Goal: Navigation & Orientation: Find specific page/section

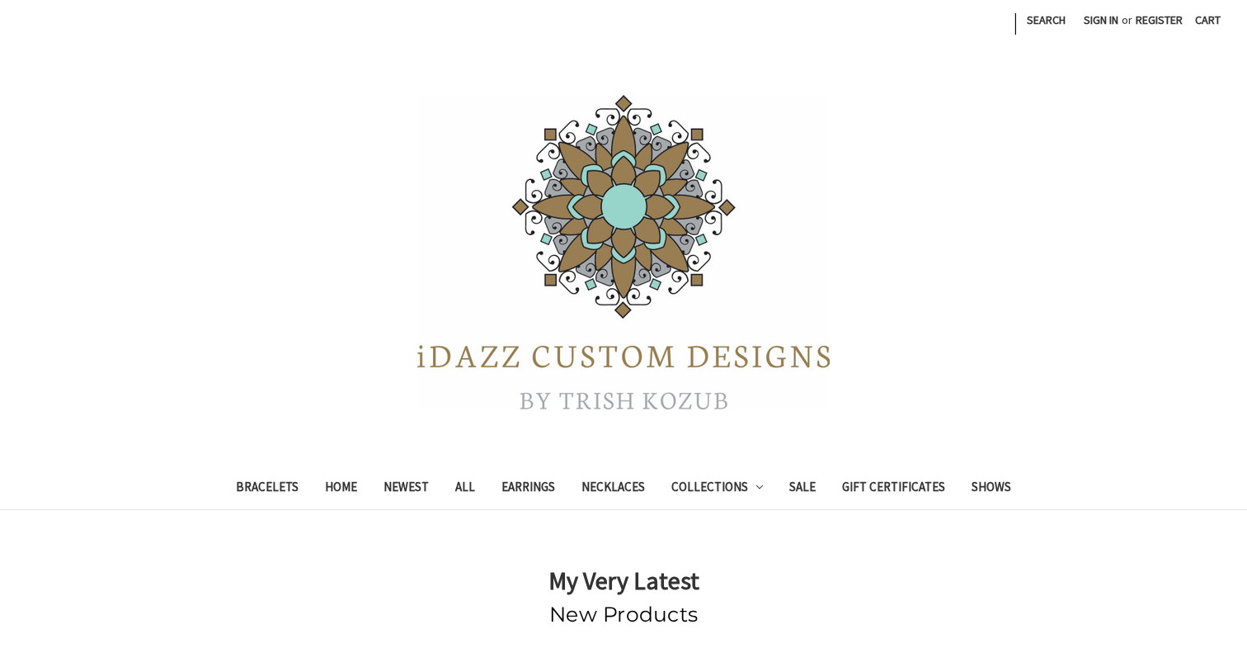
click at [229, 325] on div at bounding box center [623, 252] width 1247 height 330
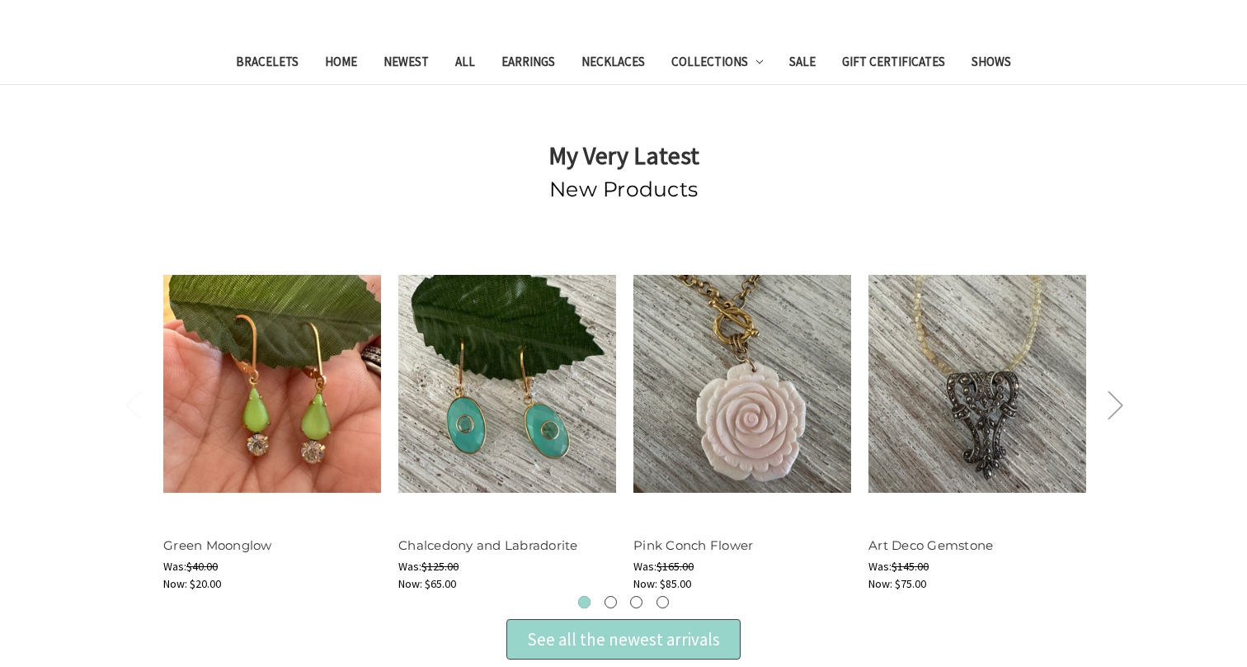
scroll to position [417, 0]
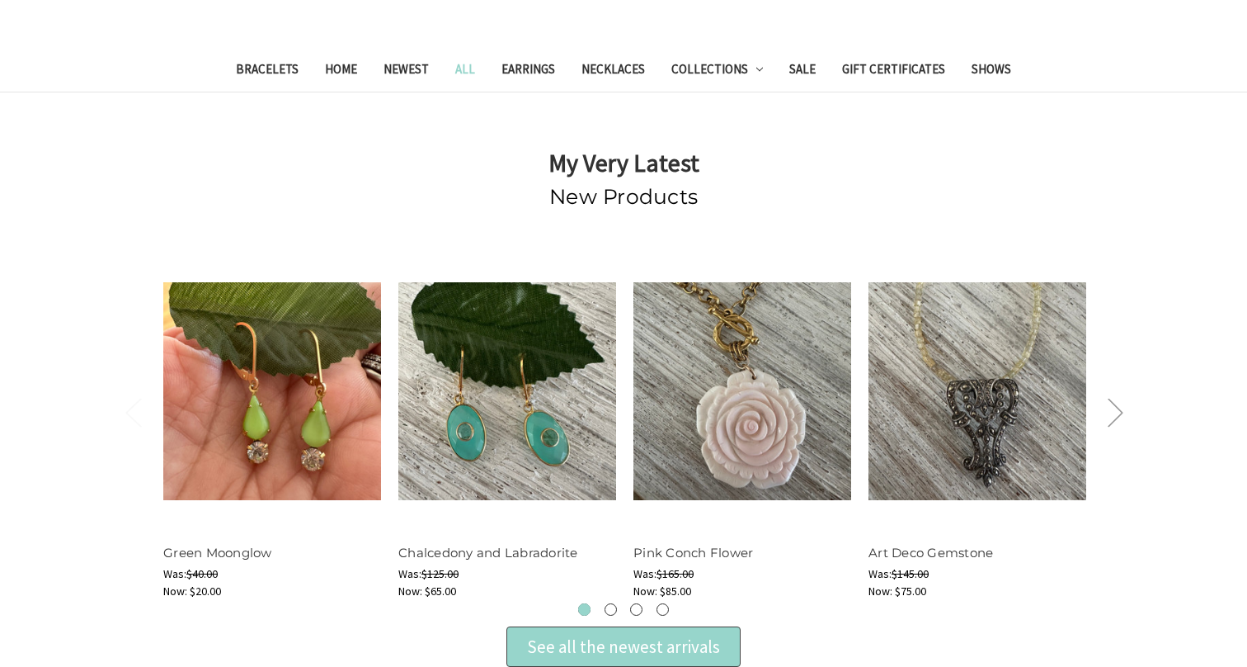
click at [460, 69] on link "All" at bounding box center [465, 71] width 46 height 40
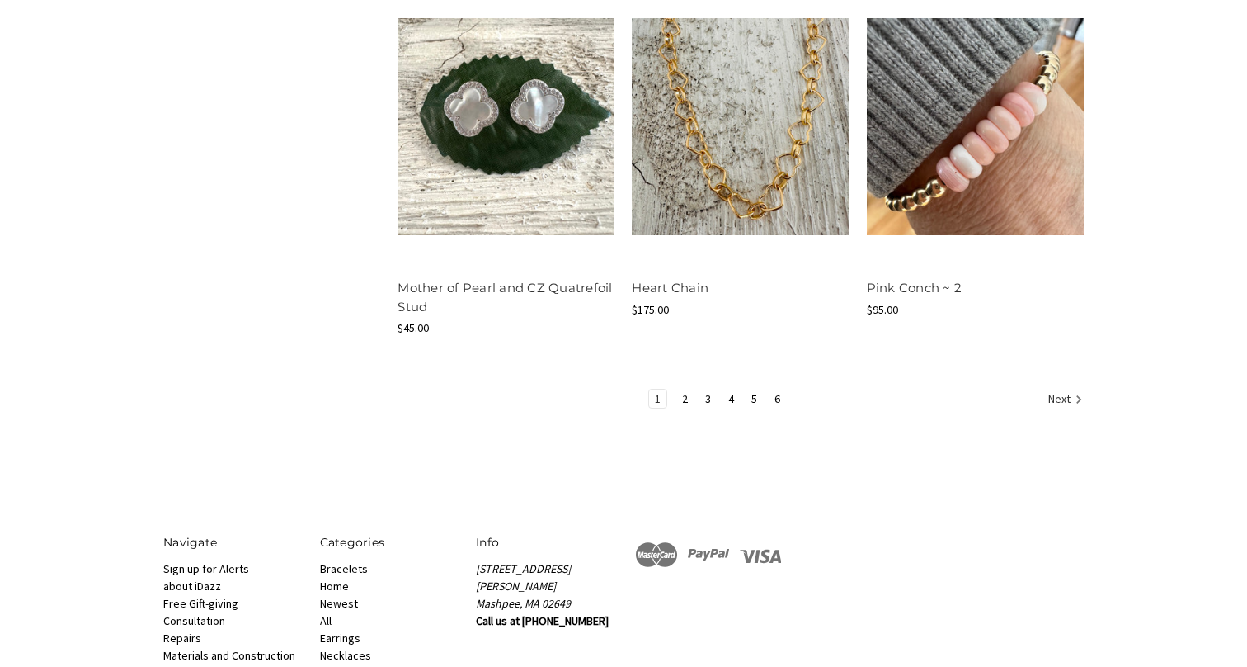
scroll to position [2076, 0]
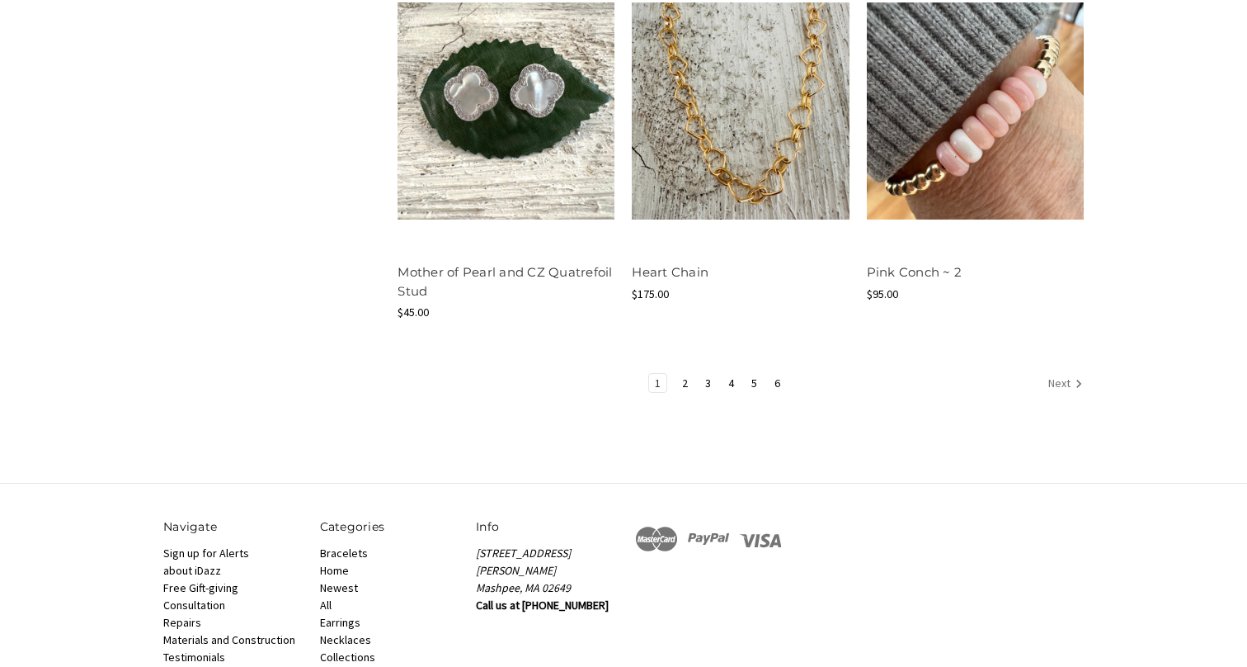
click at [1061, 379] on link "Next" at bounding box center [1063, 384] width 40 height 21
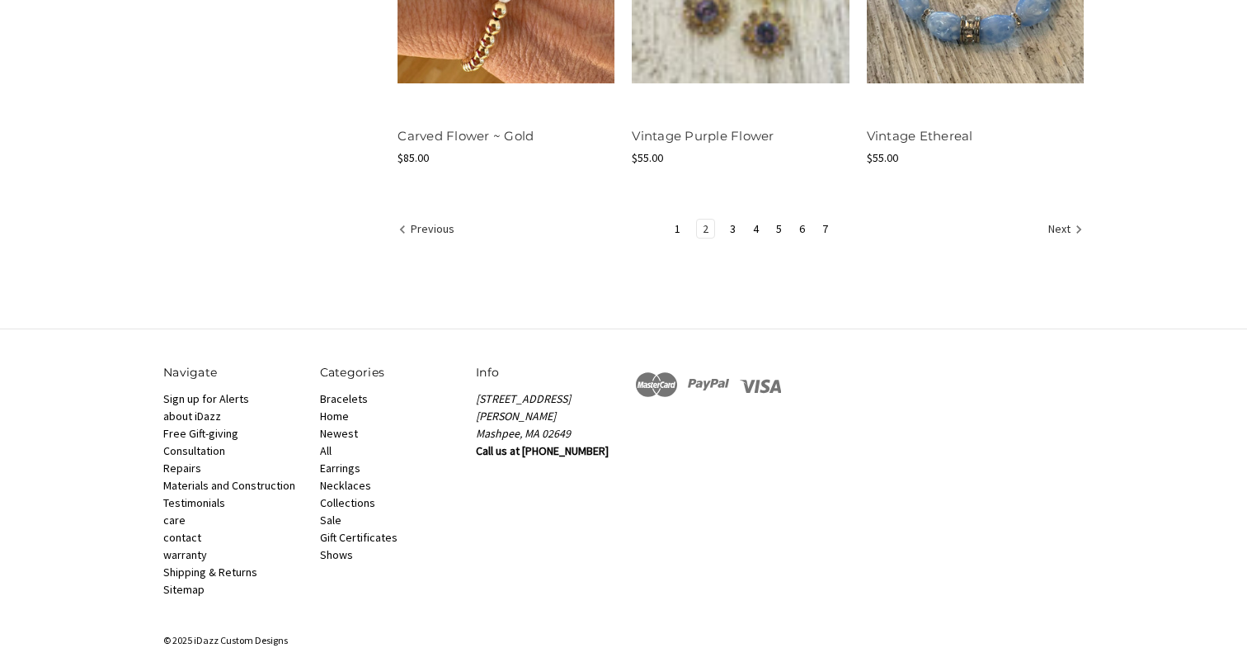
scroll to position [2156, 0]
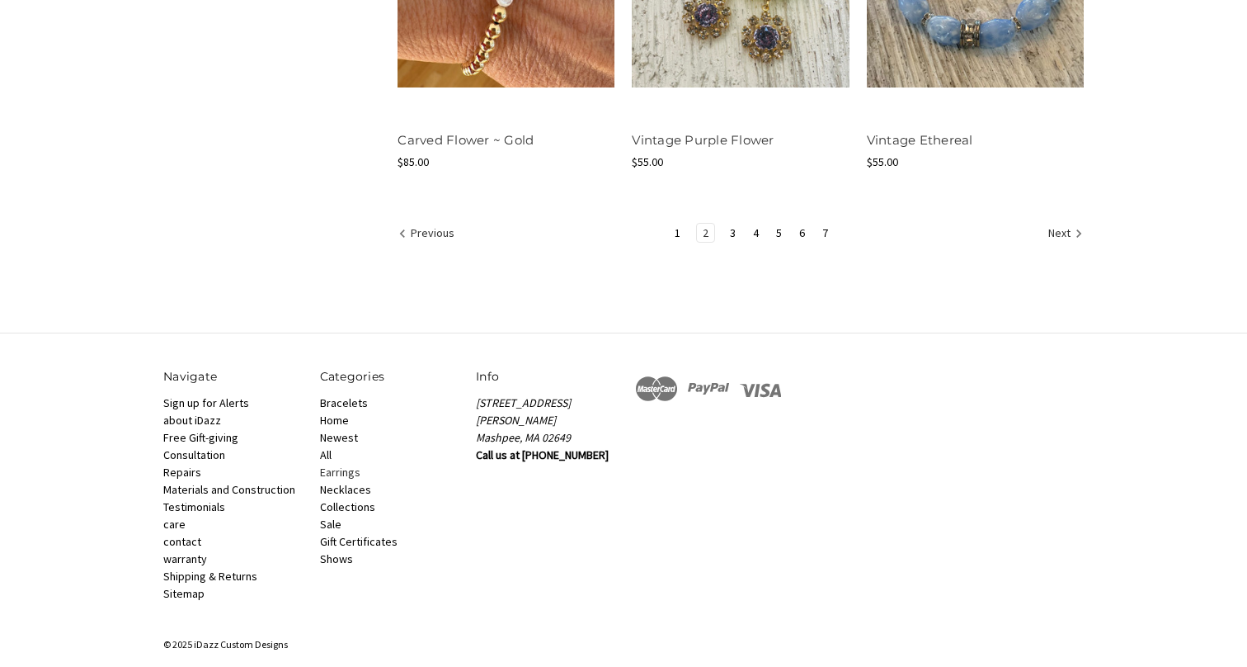
click at [337, 470] on link "Earrings" at bounding box center [340, 471] width 40 height 15
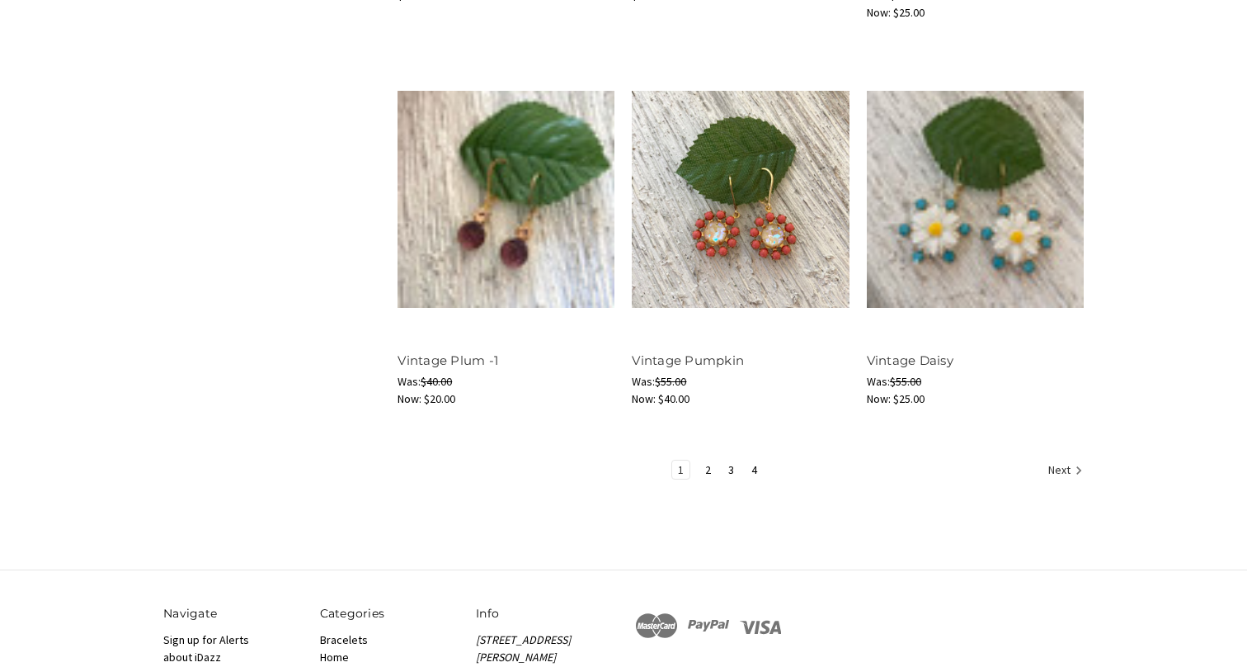
scroll to position [2029, 0]
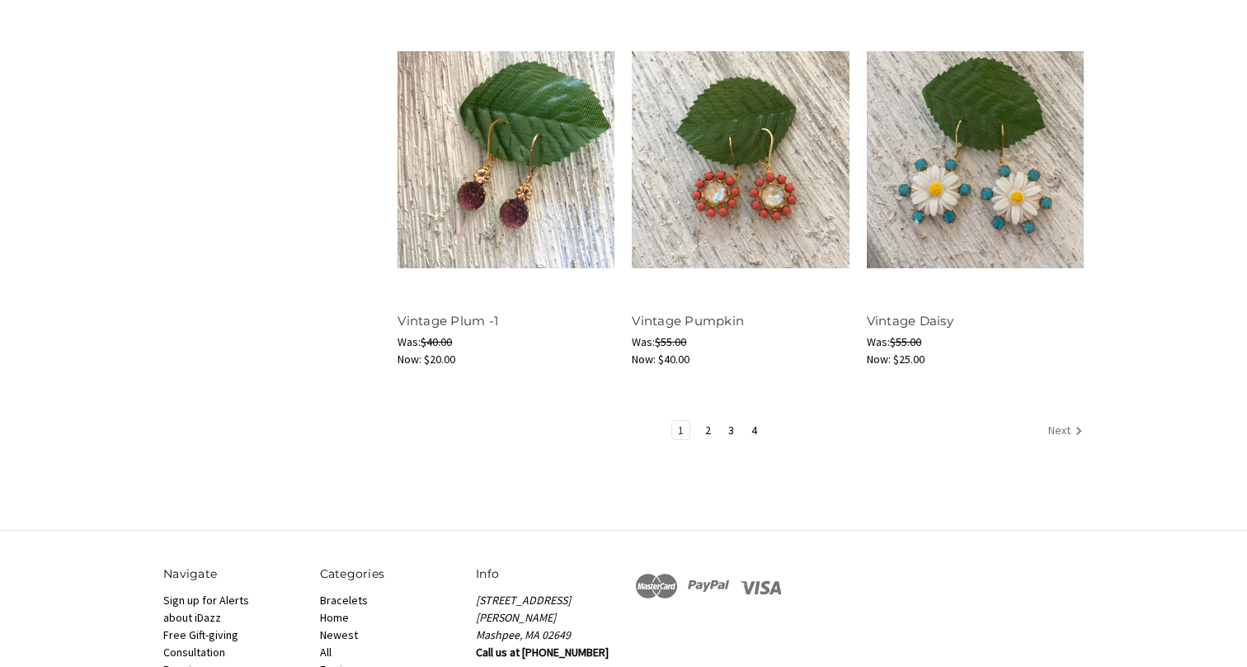
click at [1063, 426] on link "Next" at bounding box center [1063, 431] width 40 height 21
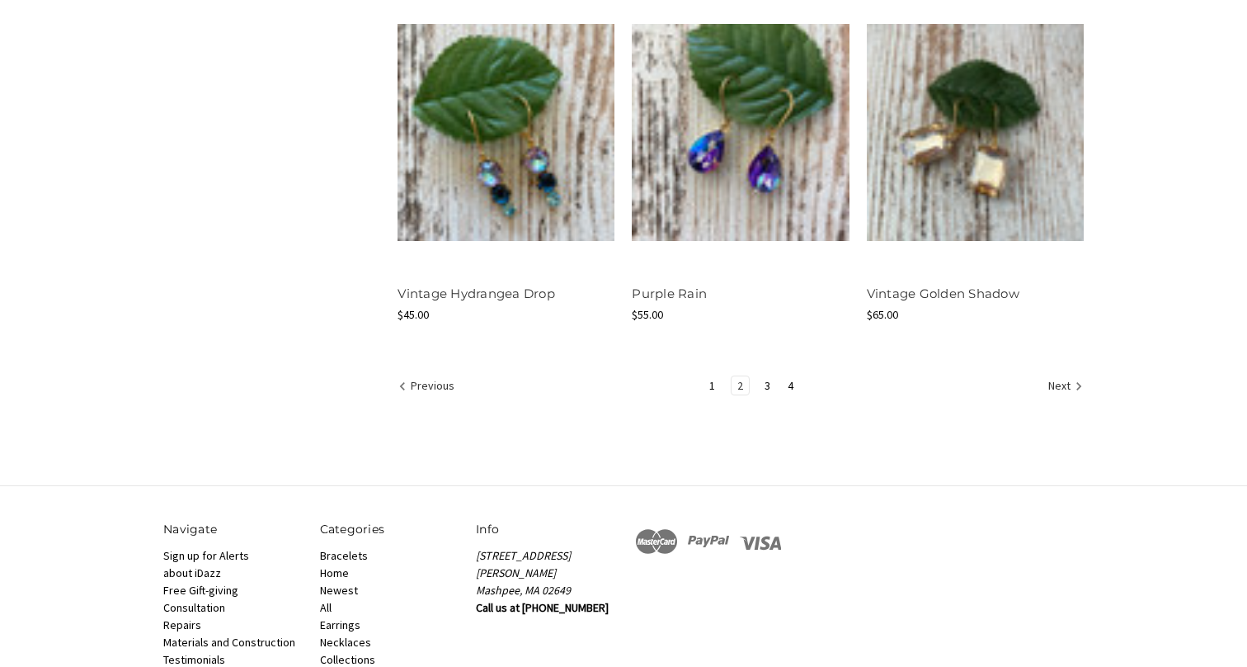
scroll to position [2066, 0]
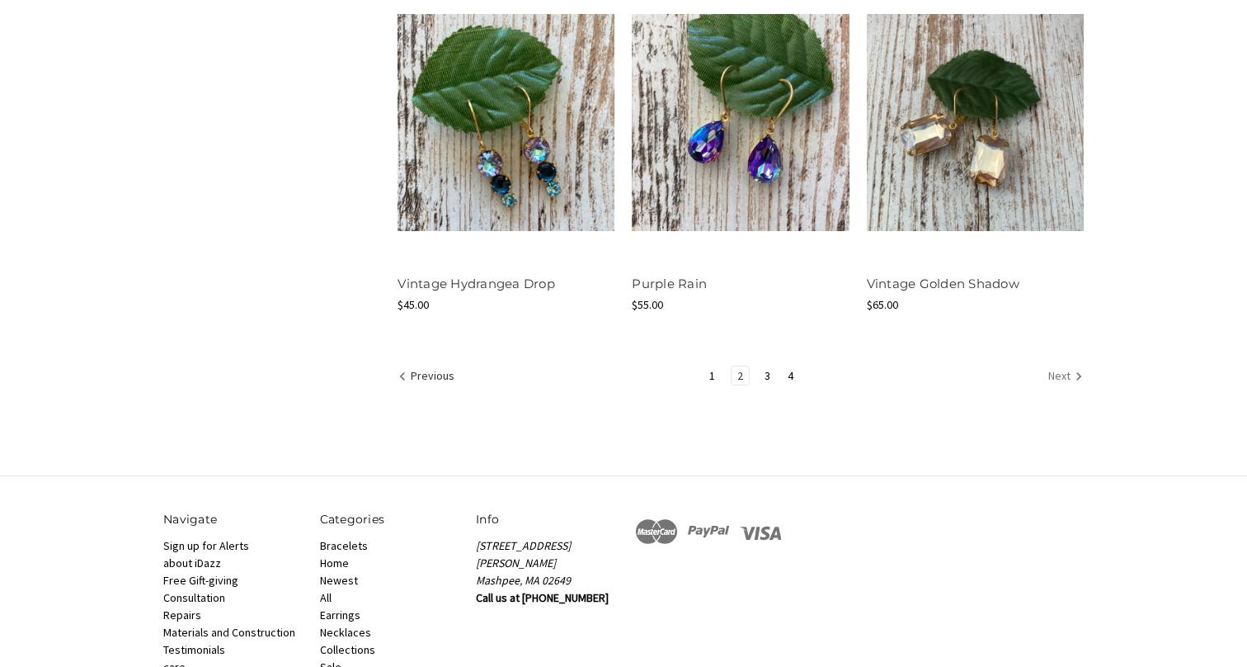
click at [1065, 369] on link "Next" at bounding box center [1063, 376] width 40 height 21
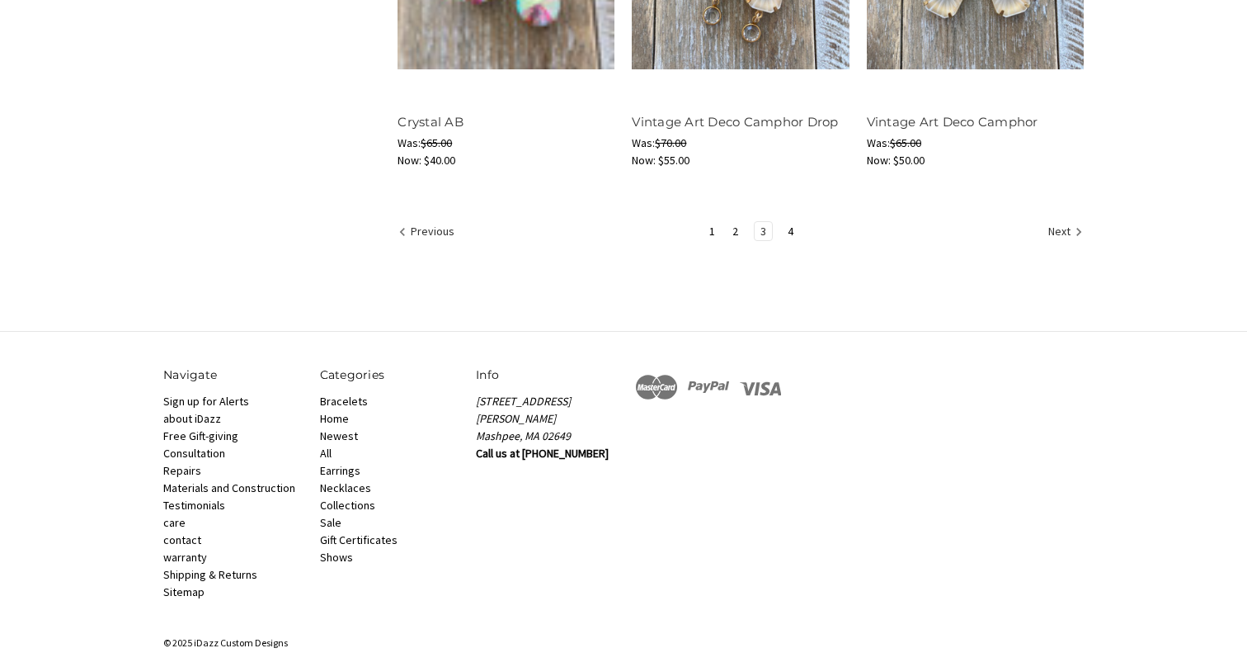
scroll to position [2208, 0]
